Goal: Task Accomplishment & Management: Use online tool/utility

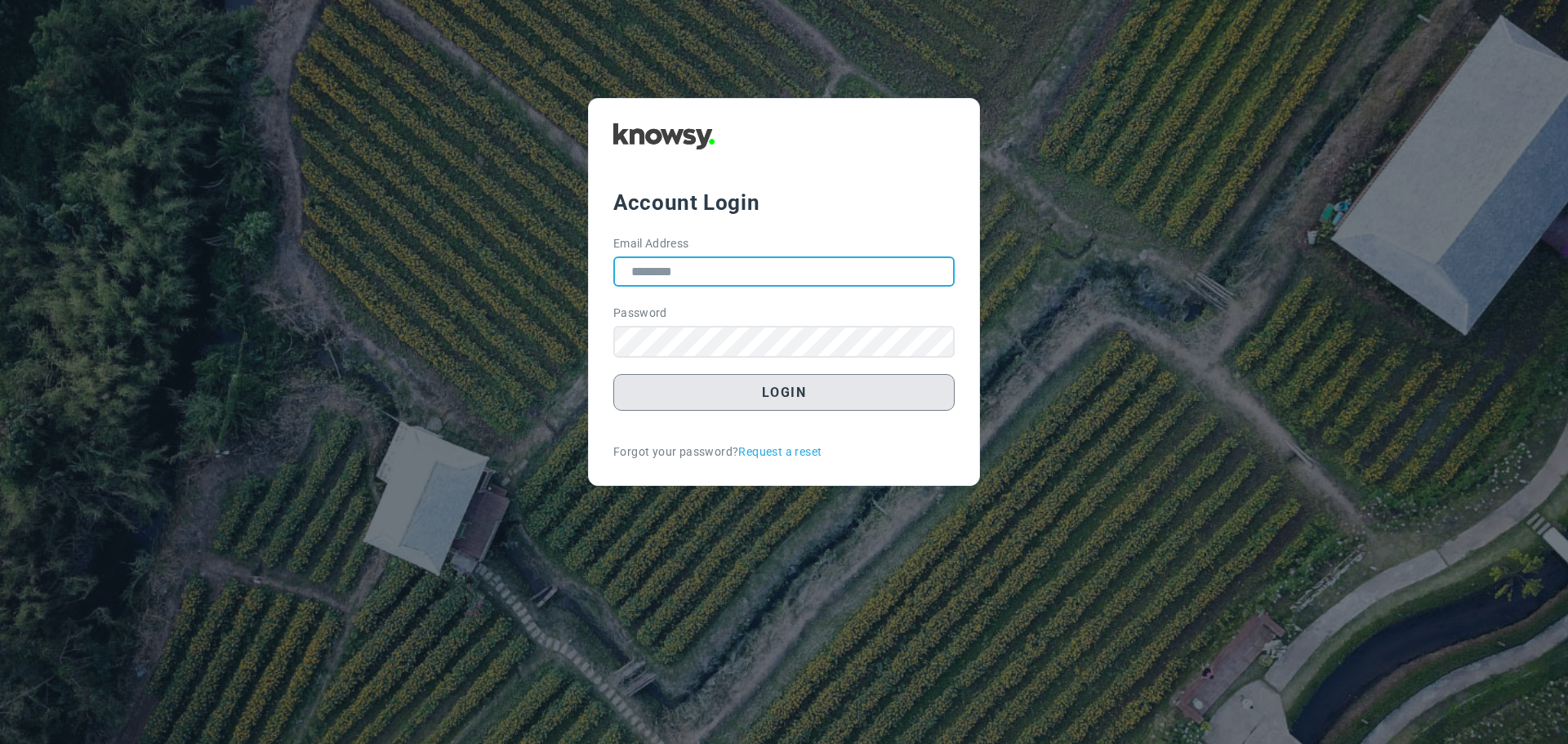
type input "**********"
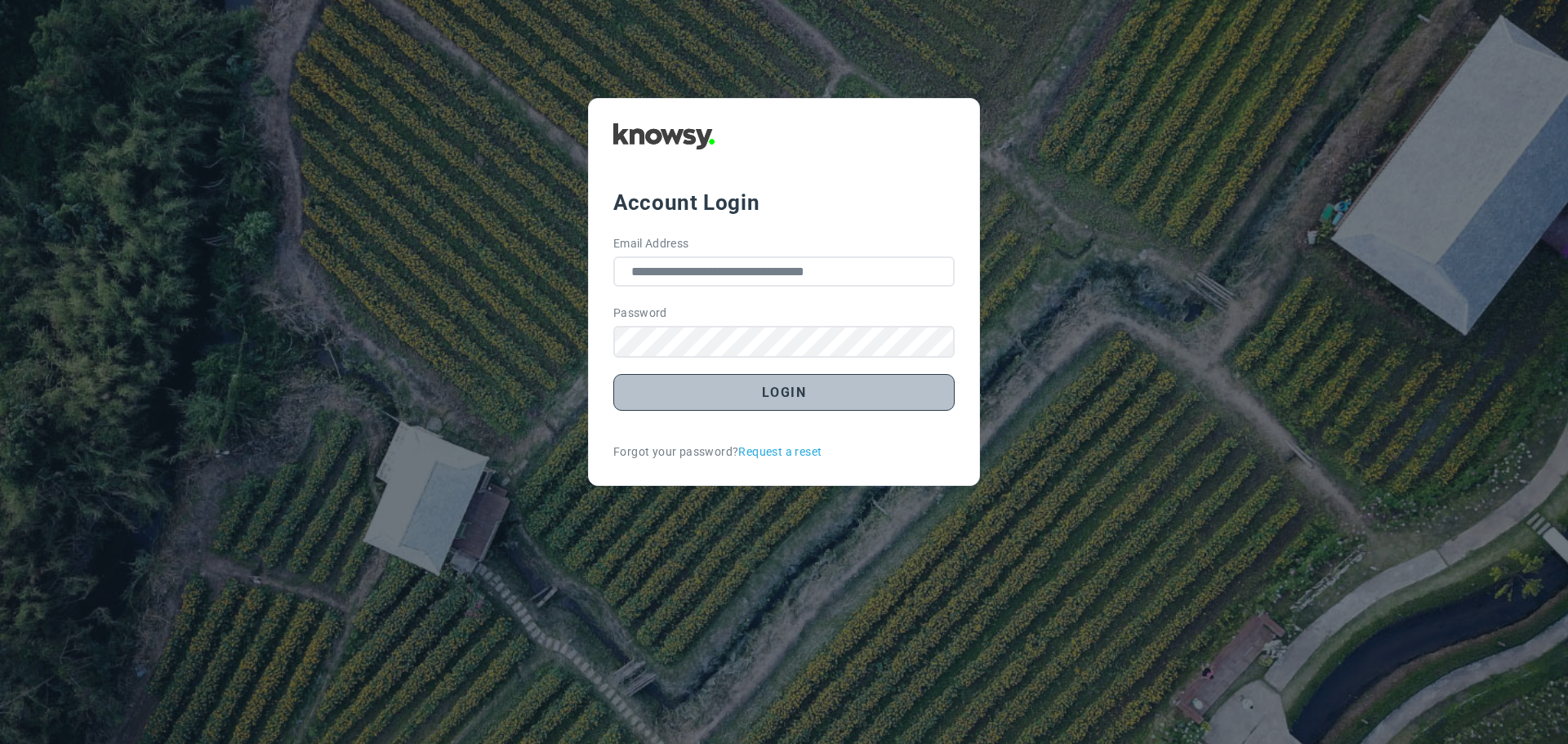
click at [784, 392] on button "Login" at bounding box center [783, 392] width 341 height 37
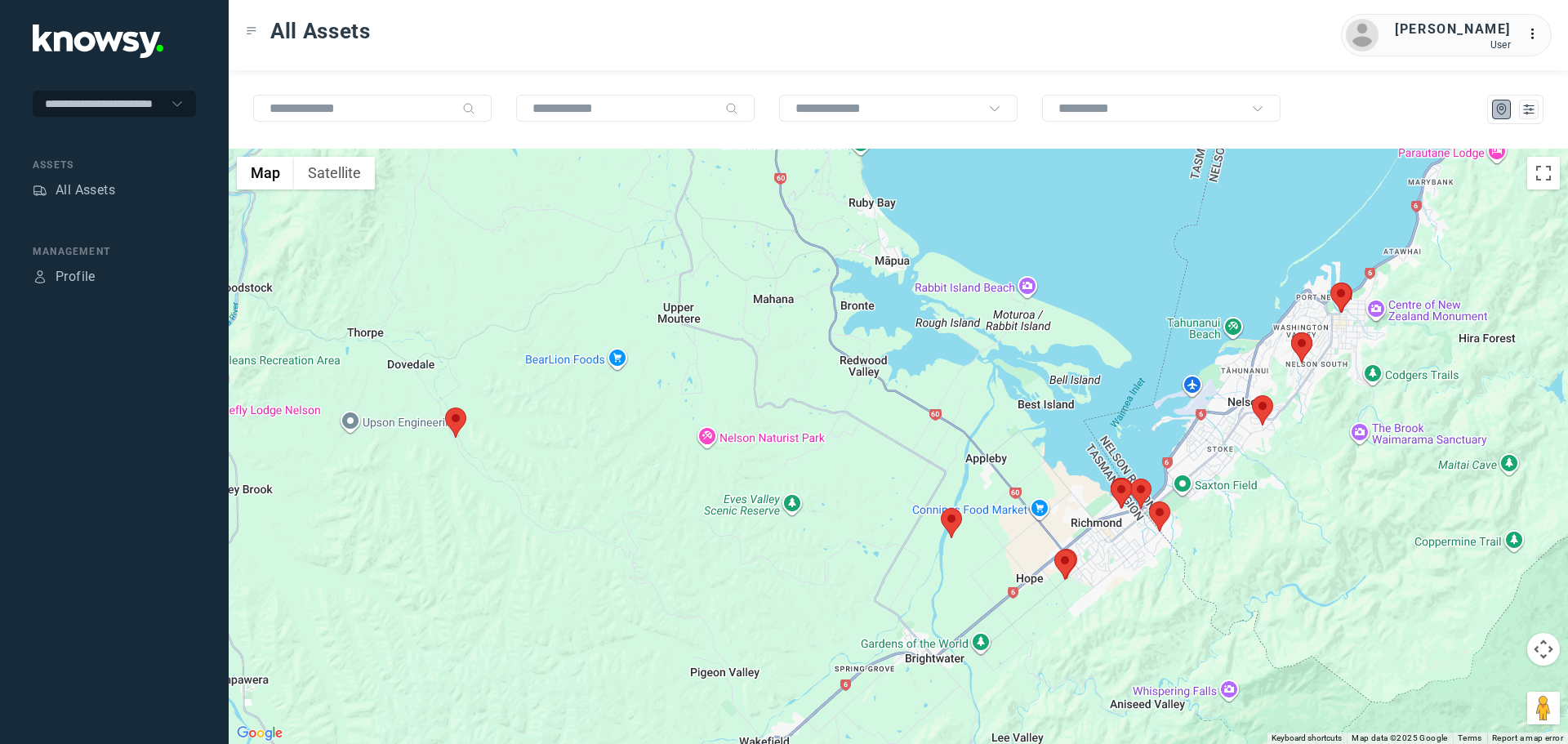
click at [445, 408] on area at bounding box center [445, 408] width 0 height 0
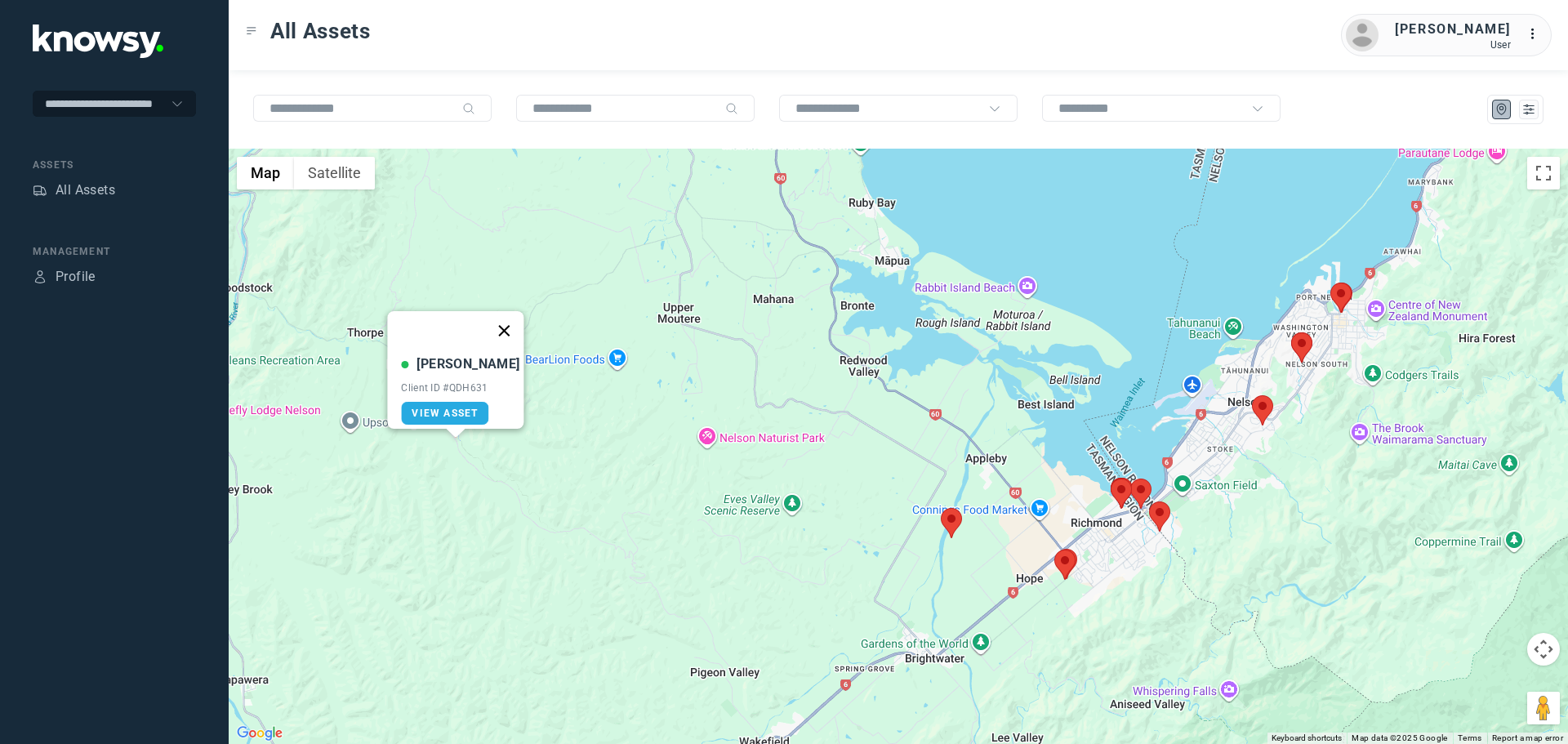
click at [504, 317] on button "Close" at bounding box center [505, 331] width 39 height 39
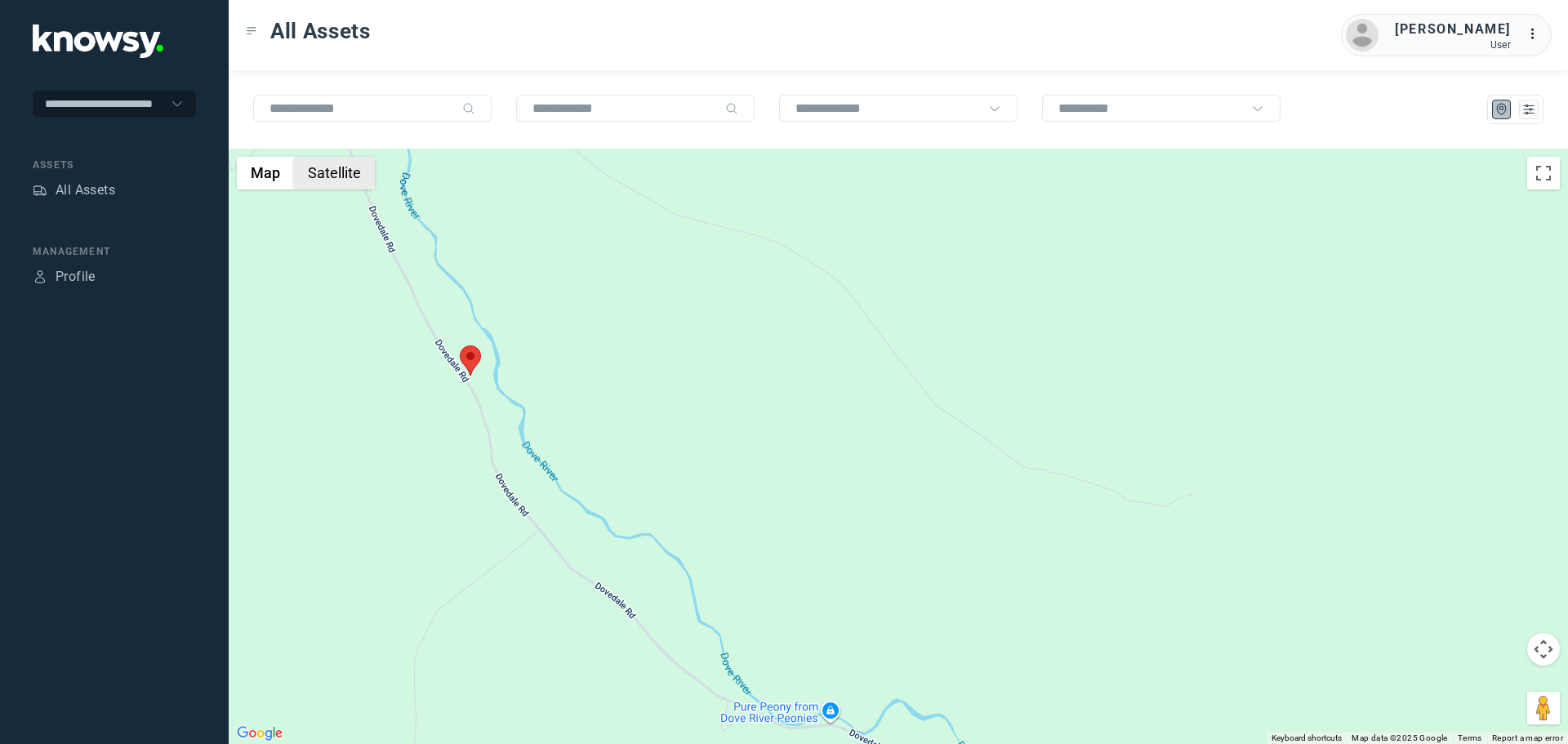
click at [344, 179] on button "Satellite" at bounding box center [334, 173] width 81 height 32
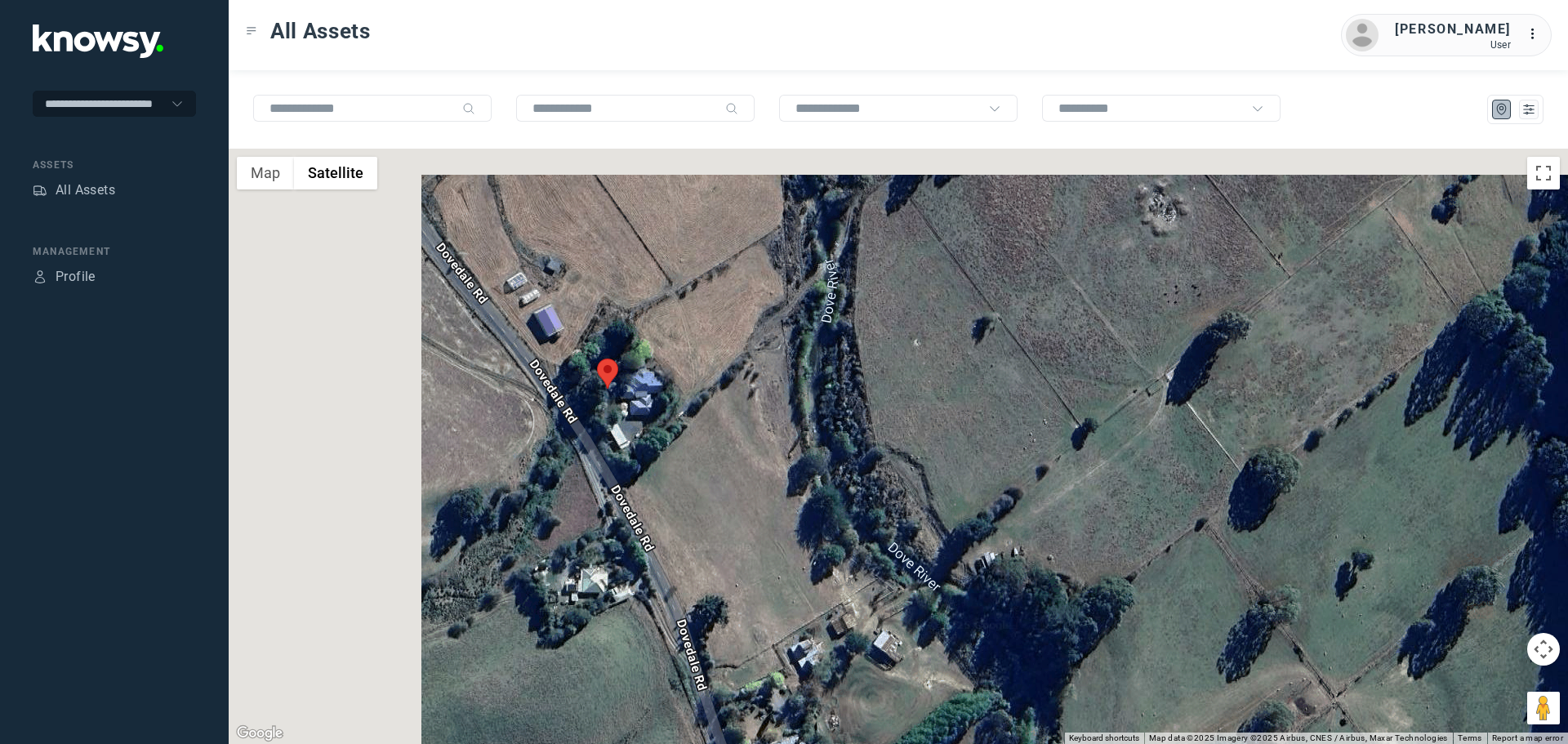
drag, startPoint x: 455, startPoint y: 327, endPoint x: 666, endPoint y: 418, distance: 229.8
click at [666, 418] on div at bounding box center [898, 446] width 1339 height 595
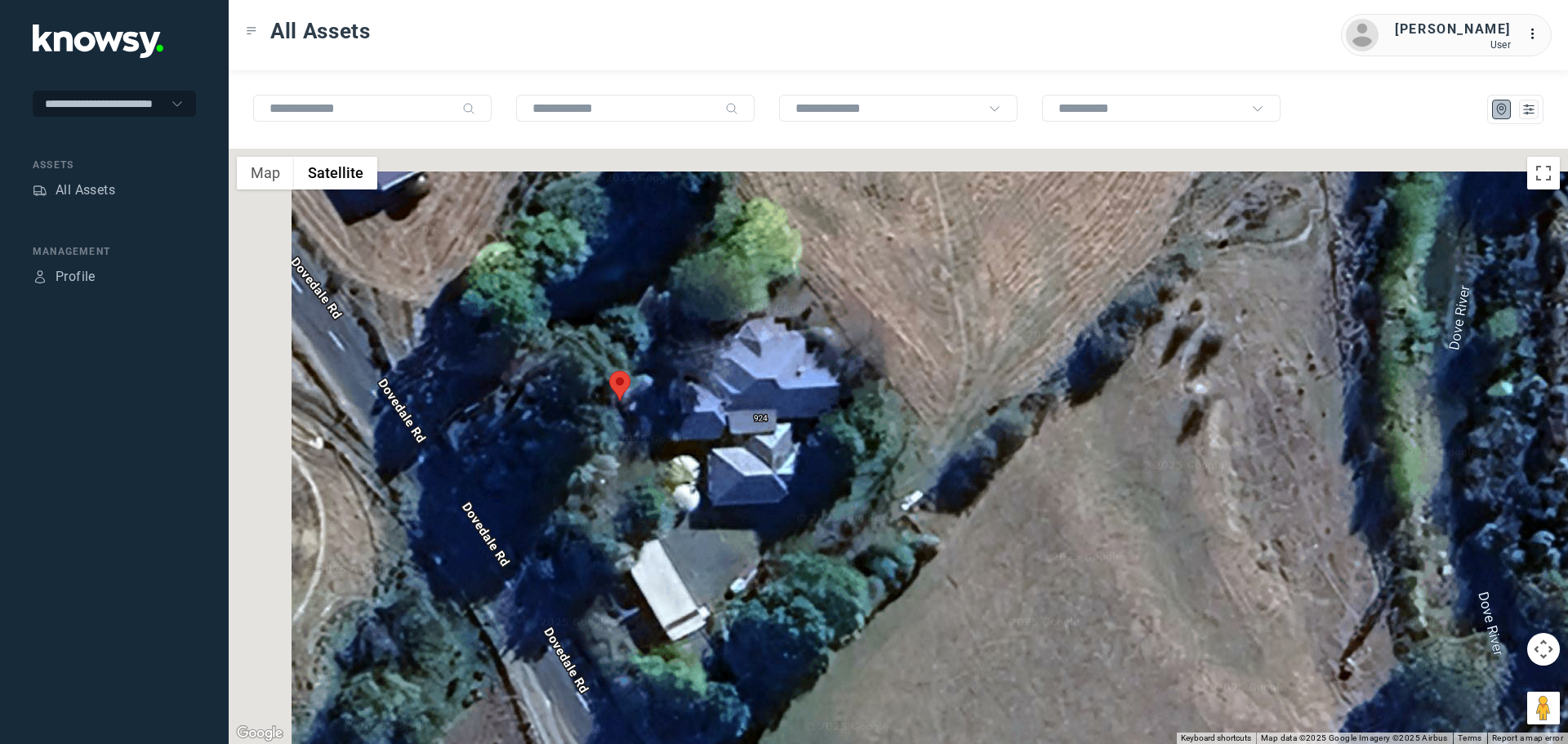
drag, startPoint x: 789, startPoint y: 417, endPoint x: 892, endPoint y: 486, distance: 124.0
click at [892, 486] on div at bounding box center [898, 446] width 1339 height 595
